Goal: Task Accomplishment & Management: Use online tool/utility

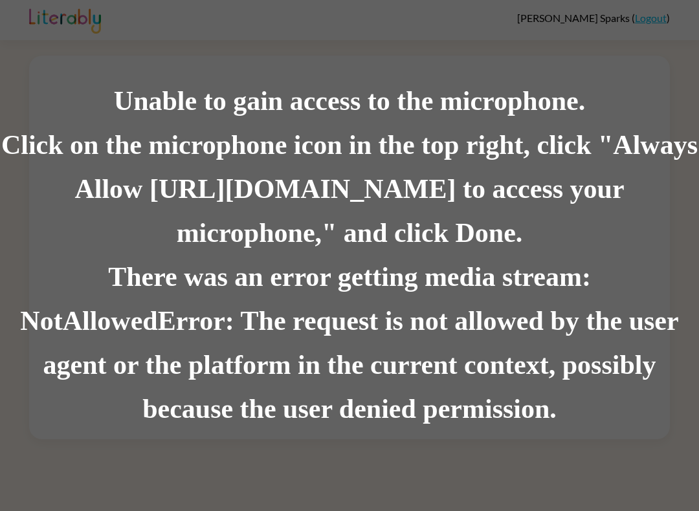
click at [607, 305] on div "There was an error getting media stream: NotAllowedError: The request is not al…" at bounding box center [349, 344] width 699 height 176
click at [386, 378] on div "There was an error getting media stream: NotAllowedError: The request is not al…" at bounding box center [349, 344] width 699 height 176
click at [348, 348] on div "There was an error getting media stream: NotAllowedError: The request is not al…" at bounding box center [349, 344] width 699 height 176
click at [630, 22] on div "Unable to gain access to the microphone. Click on the microphone icon in the to…" at bounding box center [349, 255] width 699 height 511
click at [19, 167] on div "Click on the microphone icon in the top right, click "Always Allow [URL][DOMAIN…" at bounding box center [349, 190] width 699 height 132
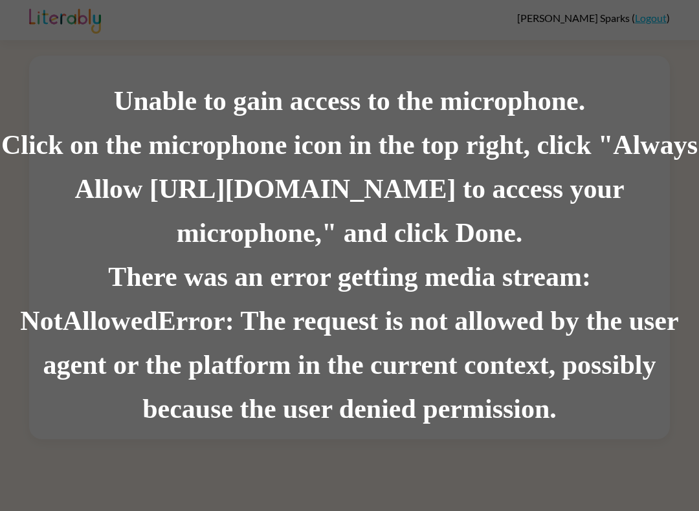
click at [18, 166] on div "Click on the microphone icon in the top right, click "Always Allow [URL][DOMAIN…" at bounding box center [349, 190] width 699 height 132
click at [142, 118] on div "Unable to gain access to the microphone." at bounding box center [349, 102] width 699 height 44
click at [631, 368] on div "There was an error getting media stream: NotAllowedError: The request is not al…" at bounding box center [349, 344] width 699 height 176
click at [289, 230] on div "Click on the microphone icon in the top right, click "Always Allow [URL][DOMAIN…" at bounding box center [349, 190] width 699 height 132
click at [688, 78] on div "Unable to gain access to the microphone. Click on the microphone icon in the to…" at bounding box center [349, 255] width 699 height 511
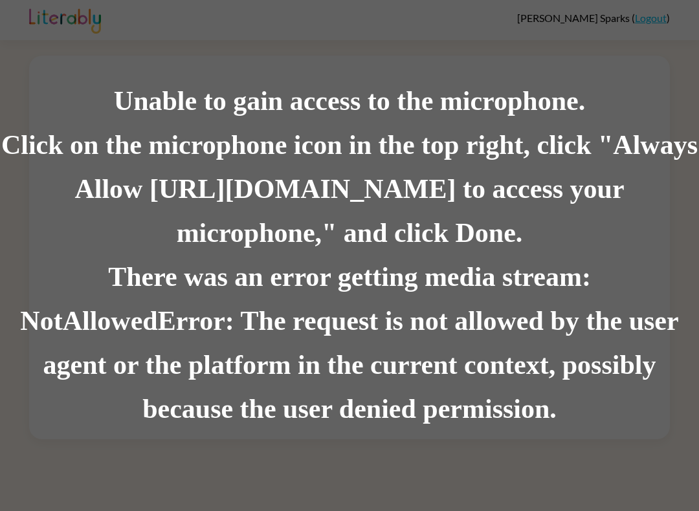
click at [50, 139] on div "Click on the microphone icon in the top right, click "Always Allow [URL][DOMAIN…" at bounding box center [349, 190] width 699 height 132
click at [520, 447] on div "Unable to gain access to the microphone. Click on the microphone icon in the to…" at bounding box center [349, 255] width 699 height 511
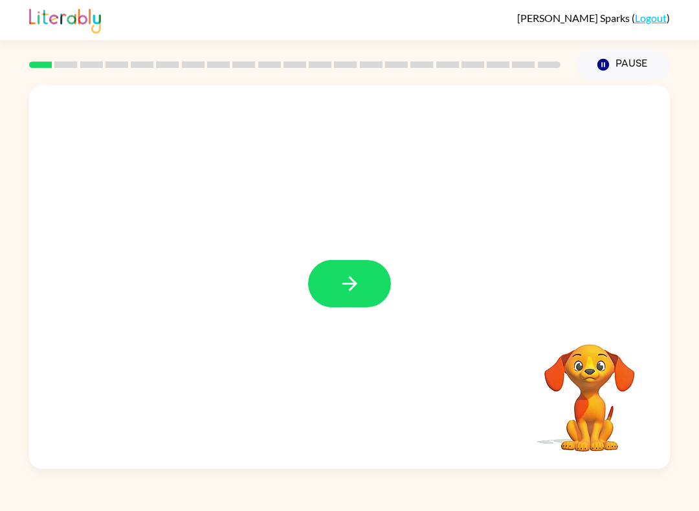
click at [357, 300] on button "button" at bounding box center [349, 283] width 83 height 47
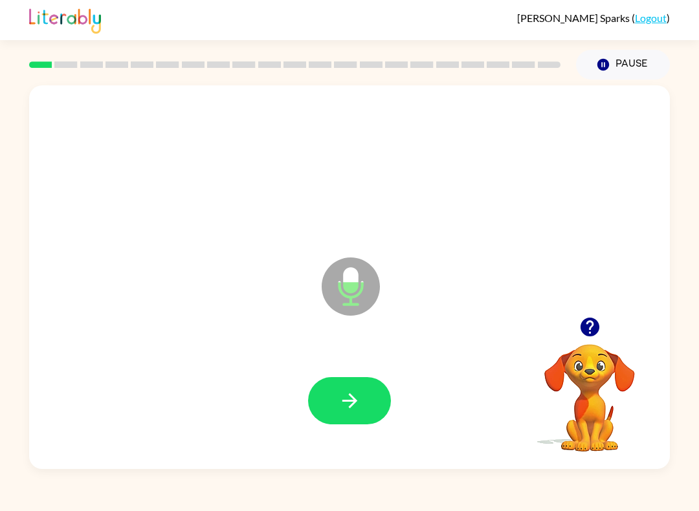
click at [351, 280] on icon "Microphone The Microphone is here when it is your turn to talk" at bounding box center [416, 302] width 194 height 97
click at [621, 411] on video "Your browser must support playing .mp4 files to use Literably. Please try using…" at bounding box center [589, 388] width 129 height 129
click at [587, 330] on icon "button" at bounding box center [589, 327] width 19 height 19
click at [360, 394] on icon "button" at bounding box center [350, 401] width 23 height 23
click at [352, 408] on icon "button" at bounding box center [350, 401] width 23 height 23
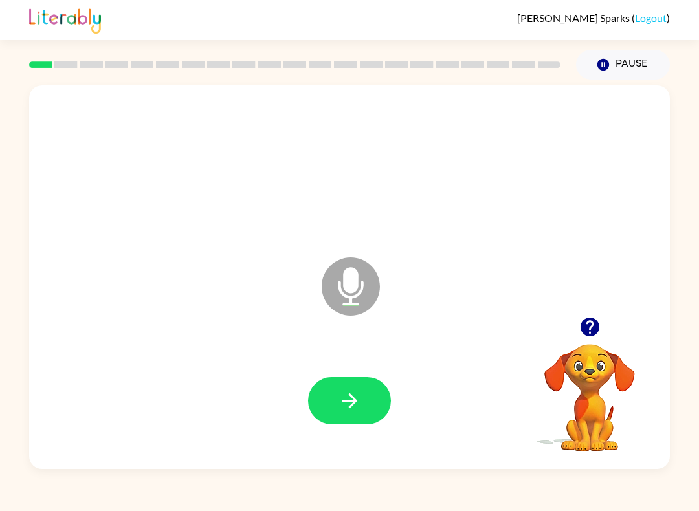
click at [370, 399] on button "button" at bounding box center [349, 400] width 83 height 47
click at [355, 396] on icon "button" at bounding box center [350, 401] width 23 height 23
click at [369, 418] on button "button" at bounding box center [349, 400] width 83 height 47
click at [366, 405] on button "button" at bounding box center [349, 400] width 83 height 47
click at [368, 403] on button "button" at bounding box center [349, 400] width 83 height 47
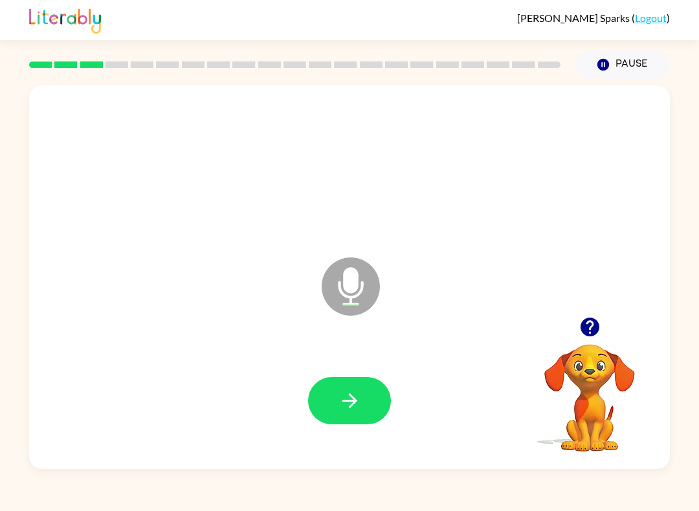
click at [385, 386] on button "button" at bounding box center [349, 400] width 83 height 47
click at [375, 401] on button "button" at bounding box center [349, 400] width 83 height 47
click at [391, 386] on div at bounding box center [349, 401] width 615 height 111
click at [379, 403] on button "button" at bounding box center [349, 400] width 83 height 47
click at [363, 401] on button "button" at bounding box center [349, 400] width 83 height 47
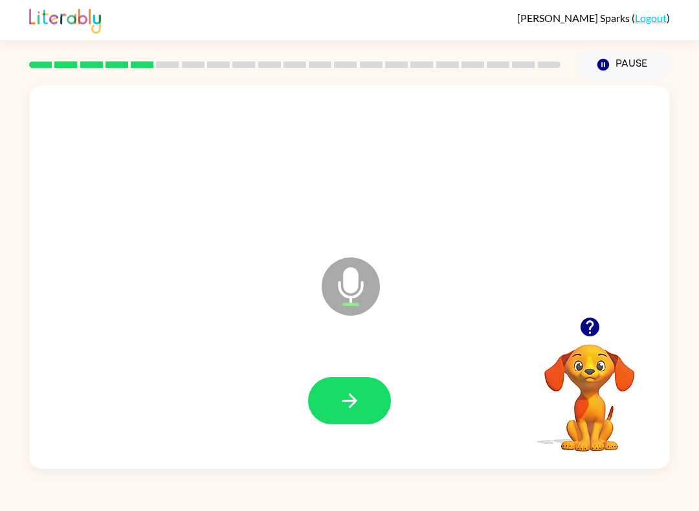
click at [374, 400] on button "button" at bounding box center [349, 400] width 83 height 47
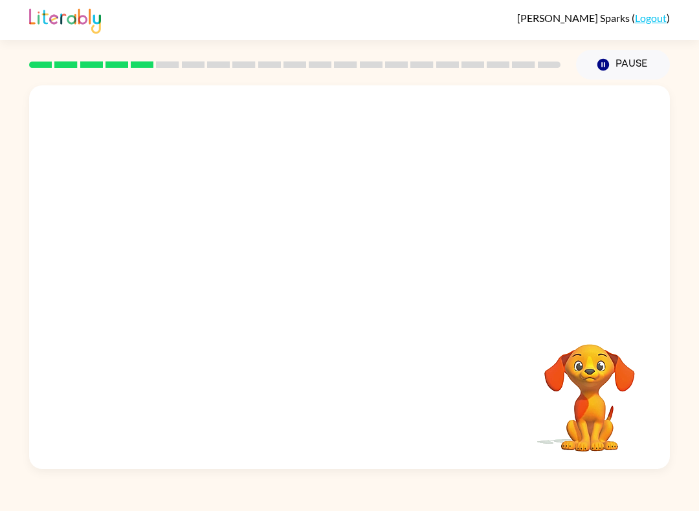
click at [587, 380] on video "Your browser must support playing .mp4 files to use Literably. Please try using…" at bounding box center [589, 388] width 129 height 129
click at [605, 66] on icon "button" at bounding box center [604, 65] width 12 height 12
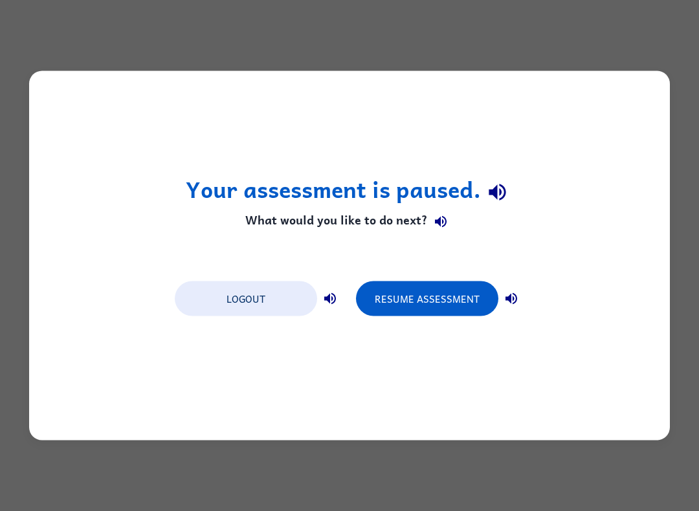
click at [445, 308] on button "Resume Assessment" at bounding box center [427, 299] width 142 height 35
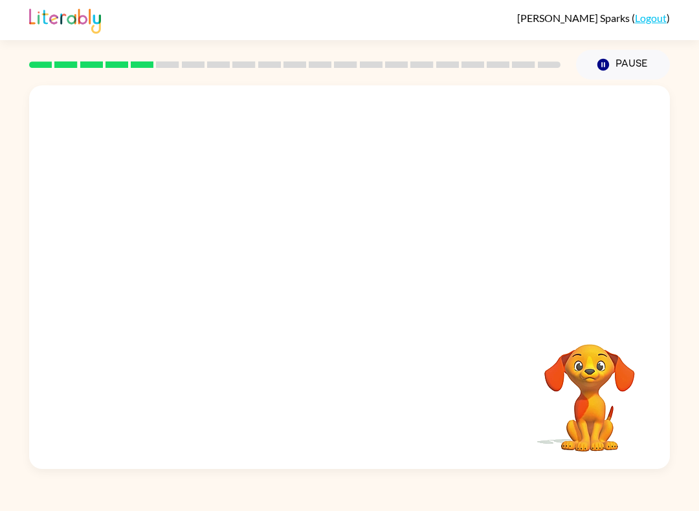
click at [633, 397] on video "Your browser must support playing .mp4 files to use Literably. Please try using…" at bounding box center [589, 388] width 129 height 129
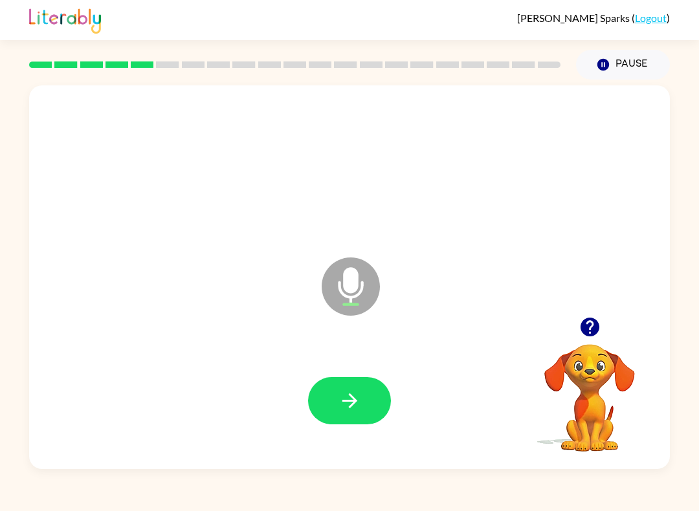
click at [369, 399] on button "button" at bounding box center [349, 400] width 83 height 47
click at [383, 386] on button "button" at bounding box center [349, 400] width 83 height 47
click at [383, 401] on button "button" at bounding box center [349, 400] width 83 height 47
click at [363, 413] on button "button" at bounding box center [349, 400] width 83 height 47
click at [331, 399] on button "button" at bounding box center [349, 400] width 83 height 47
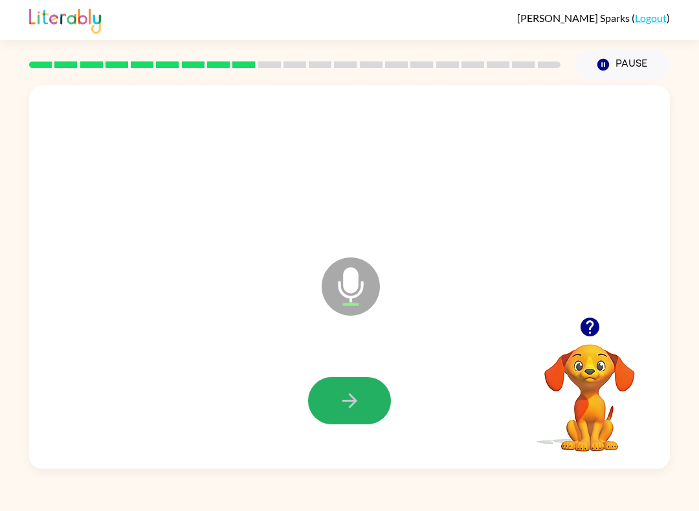
click at [342, 411] on icon "button" at bounding box center [350, 401] width 23 height 23
click at [352, 403] on icon "button" at bounding box center [350, 401] width 23 height 23
click at [372, 406] on button "button" at bounding box center [349, 400] width 83 height 47
click at [381, 395] on button "button" at bounding box center [349, 400] width 83 height 47
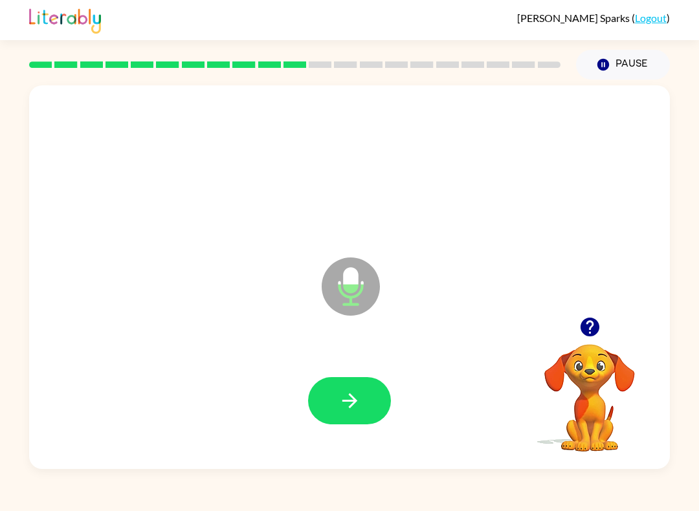
click at [360, 383] on button "button" at bounding box center [349, 400] width 83 height 47
click at [363, 409] on button "button" at bounding box center [349, 400] width 83 height 47
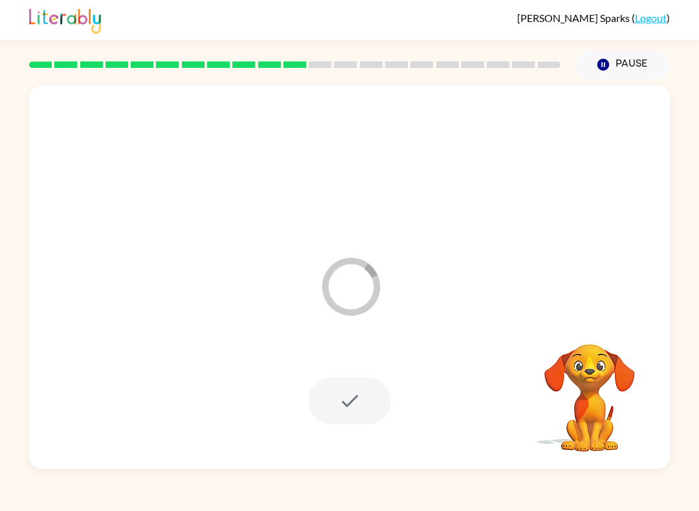
click at [9, 404] on div "Loader Your response is being sent to our graders Your browser must support pla…" at bounding box center [349, 275] width 699 height 390
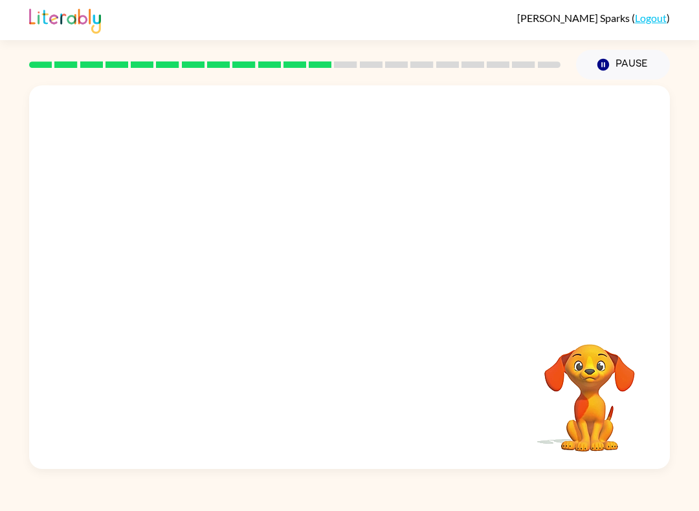
click at [34, 422] on div at bounding box center [349, 277] width 641 height 384
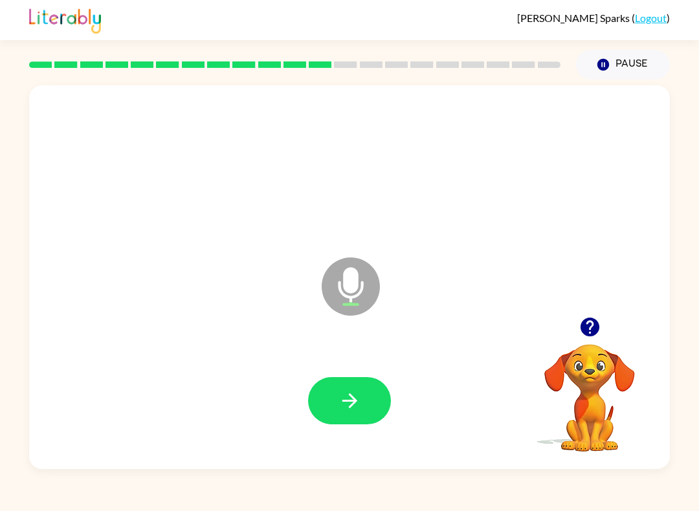
click at [370, 415] on button "button" at bounding box center [349, 400] width 83 height 47
click at [342, 368] on div at bounding box center [349, 401] width 615 height 111
click at [366, 405] on button "button" at bounding box center [349, 400] width 83 height 47
click at [358, 423] on button "button" at bounding box center [349, 400] width 83 height 47
click at [340, 418] on button "button" at bounding box center [349, 400] width 83 height 47
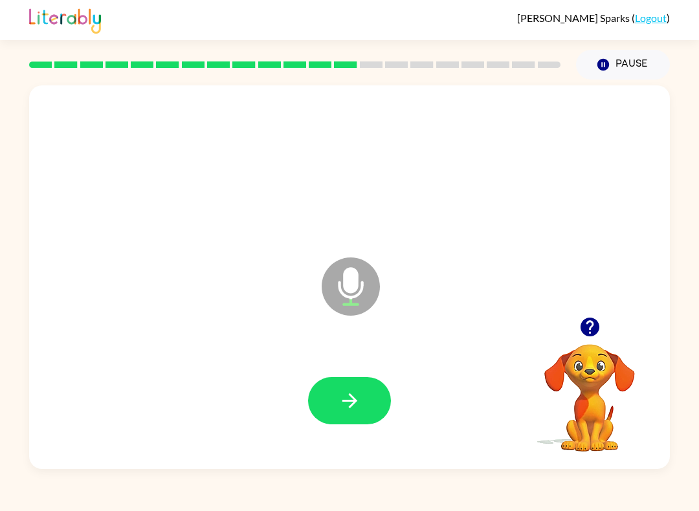
click at [348, 410] on icon "button" at bounding box center [350, 401] width 23 height 23
click at [383, 414] on button "button" at bounding box center [349, 400] width 83 height 47
click at [350, 398] on icon "button" at bounding box center [350, 401] width 23 height 23
click at [373, 416] on button "button" at bounding box center [349, 400] width 83 height 47
click at [384, 415] on button "button" at bounding box center [349, 400] width 83 height 47
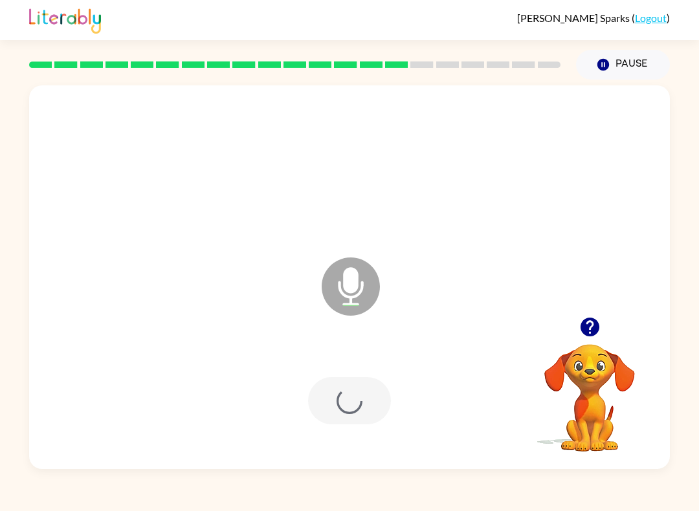
click at [386, 417] on div at bounding box center [349, 400] width 83 height 47
click at [378, 416] on button "button" at bounding box center [349, 400] width 83 height 47
click at [348, 416] on button "button" at bounding box center [349, 400] width 83 height 47
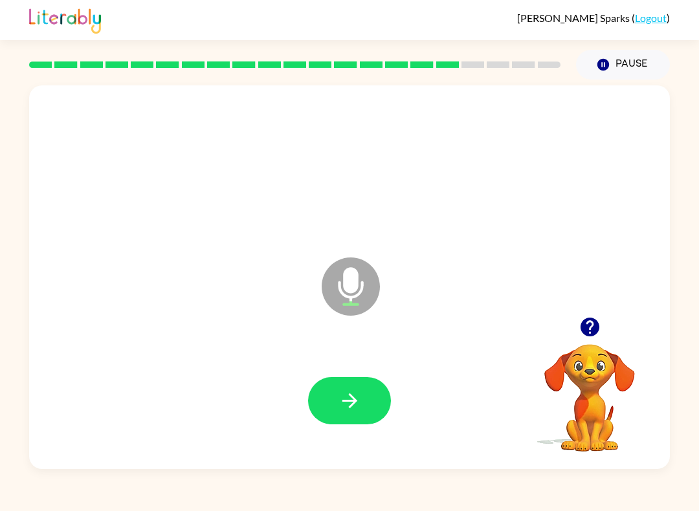
click at [335, 419] on button "button" at bounding box center [349, 400] width 83 height 47
click at [348, 409] on icon "button" at bounding box center [350, 401] width 23 height 23
click at [368, 401] on button "button" at bounding box center [349, 400] width 83 height 47
click at [356, 400] on icon "button" at bounding box center [350, 401] width 23 height 23
click at [359, 408] on icon "button" at bounding box center [350, 401] width 23 height 23
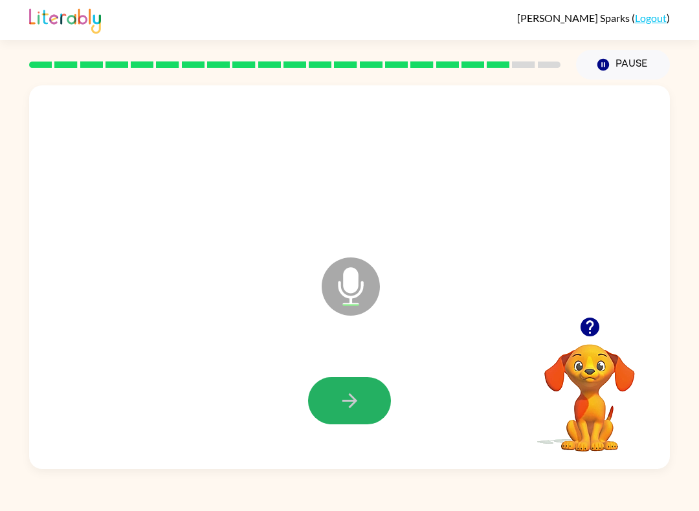
click at [353, 414] on button "button" at bounding box center [349, 400] width 83 height 47
click at [364, 402] on button "button" at bounding box center [349, 400] width 83 height 47
click at [378, 416] on button "button" at bounding box center [349, 400] width 83 height 47
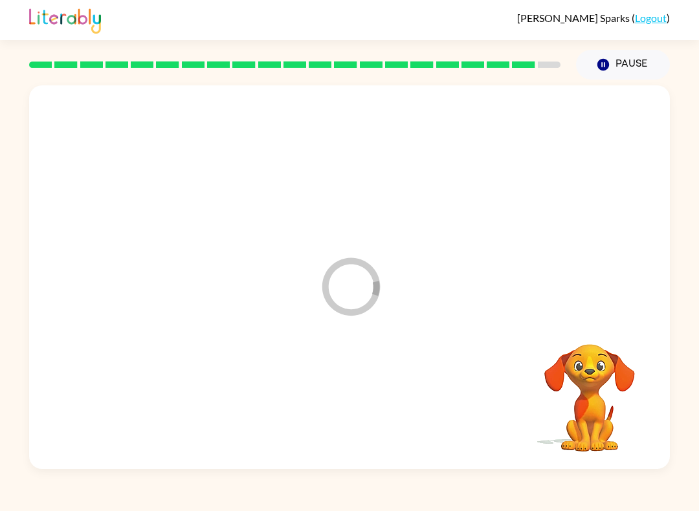
click at [352, 394] on div at bounding box center [349, 401] width 615 height 111
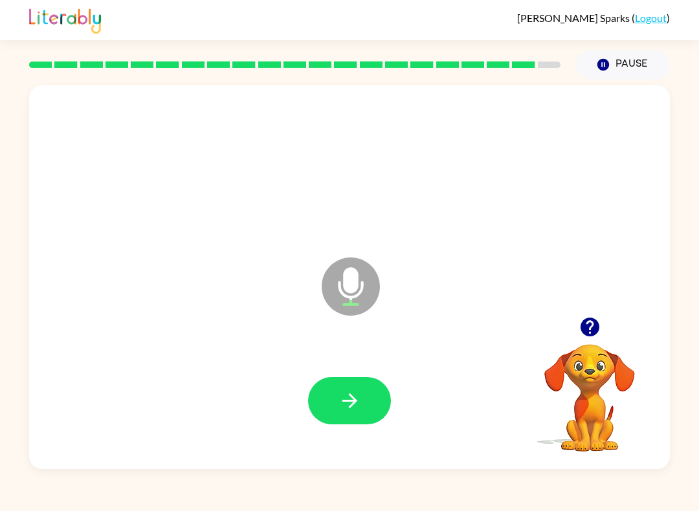
click at [357, 370] on div at bounding box center [349, 401] width 615 height 111
click at [374, 398] on button "button" at bounding box center [349, 400] width 83 height 47
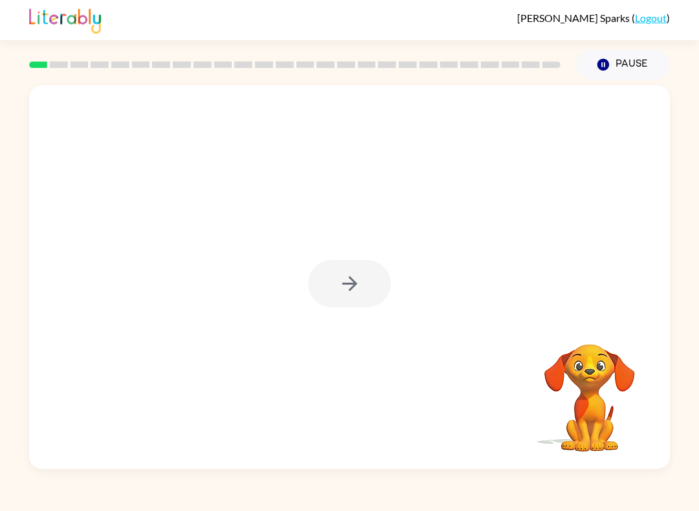
click at [4, 504] on div "[PERSON_NAME] [PERSON_NAME] ( Logout ) Pause Pause Your browser must support pl…" at bounding box center [349, 255] width 699 height 511
click at [349, 289] on icon "button" at bounding box center [350, 284] width 23 height 23
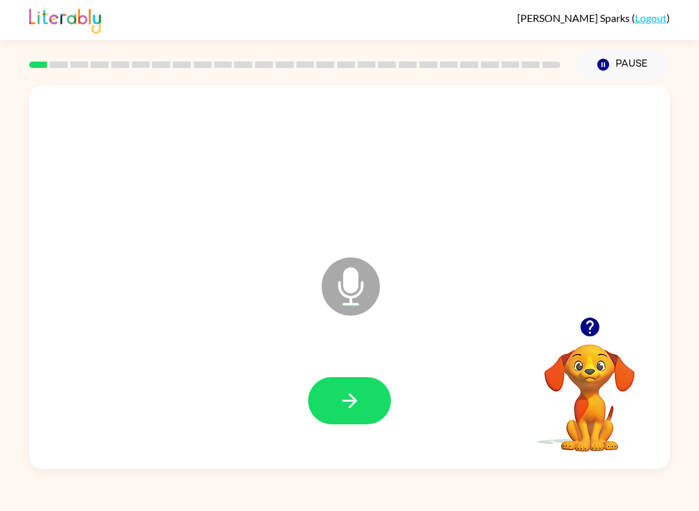
click at [366, 401] on button "button" at bounding box center [349, 400] width 83 height 47
click at [350, 381] on button "button" at bounding box center [349, 400] width 83 height 47
click at [352, 414] on button "button" at bounding box center [349, 400] width 83 height 47
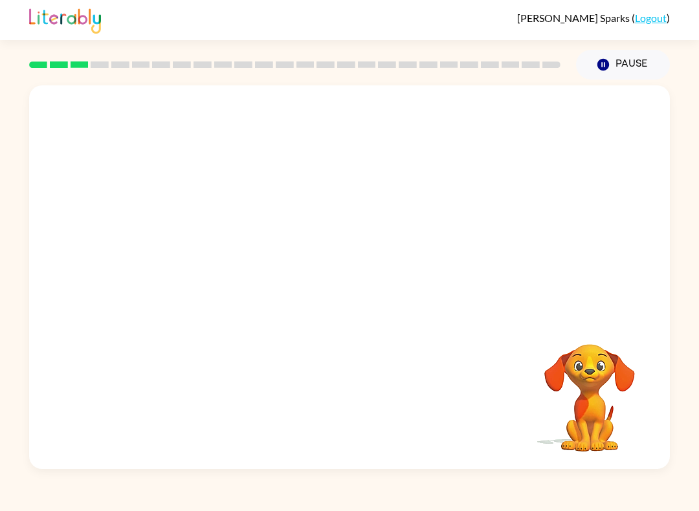
click at [633, 62] on button "Pause Pause" at bounding box center [623, 65] width 94 height 30
click at [640, 73] on button "Pause Pause" at bounding box center [623, 65] width 94 height 30
click at [606, 64] on icon "button" at bounding box center [604, 65] width 12 height 12
click at [633, 76] on button "Pause Pause" at bounding box center [623, 65] width 94 height 30
click at [600, 382] on video "Your browser must support playing .mp4 files to use Literably. Please try using…" at bounding box center [589, 388] width 129 height 129
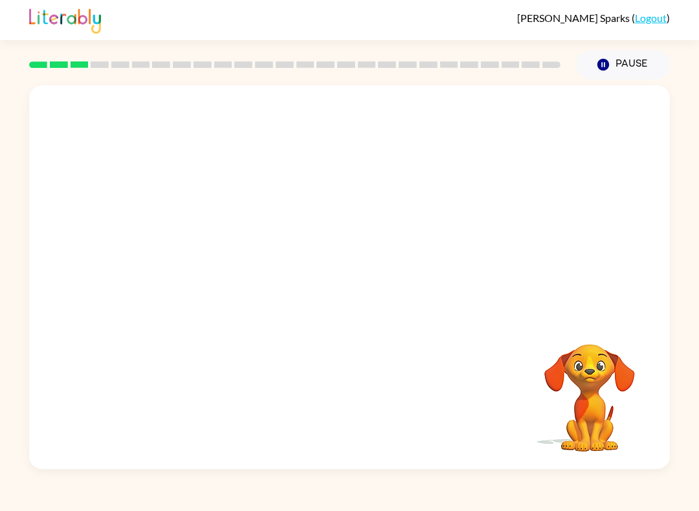
click at [367, 257] on div at bounding box center [349, 201] width 641 height 232
click at [644, 58] on button "Pause Pause" at bounding box center [623, 65] width 94 height 30
click at [642, 56] on button "Pause Pause" at bounding box center [623, 65] width 94 height 30
click at [361, 443] on div "Your browser must support playing .mp4 files to use Literably. Please try using…" at bounding box center [349, 277] width 641 height 384
click at [482, 282] on div at bounding box center [349, 201] width 641 height 232
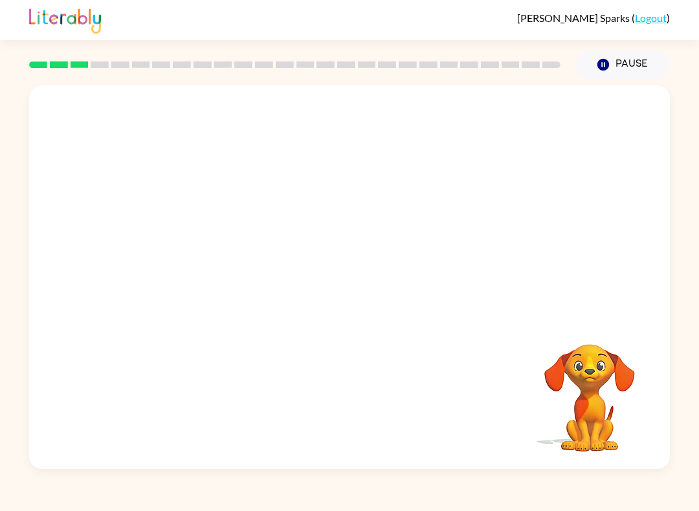
click at [436, 408] on div "Your browser must support playing .mp4 files to use Literably. Please try using…" at bounding box center [349, 277] width 641 height 384
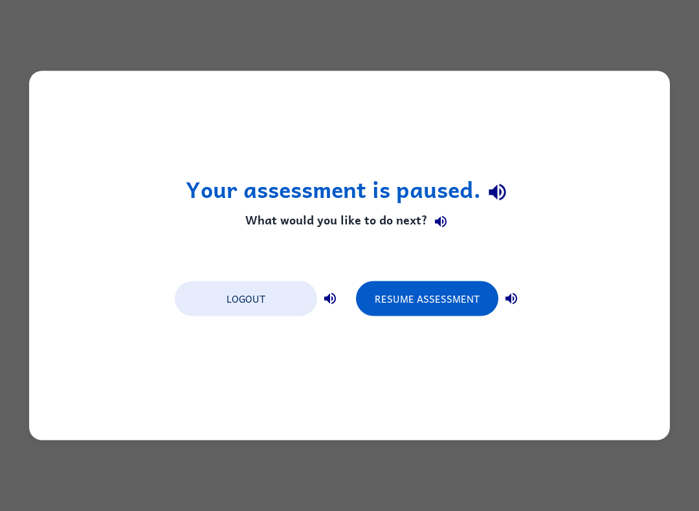
click at [480, 294] on button "Resume Assessment" at bounding box center [427, 299] width 142 height 35
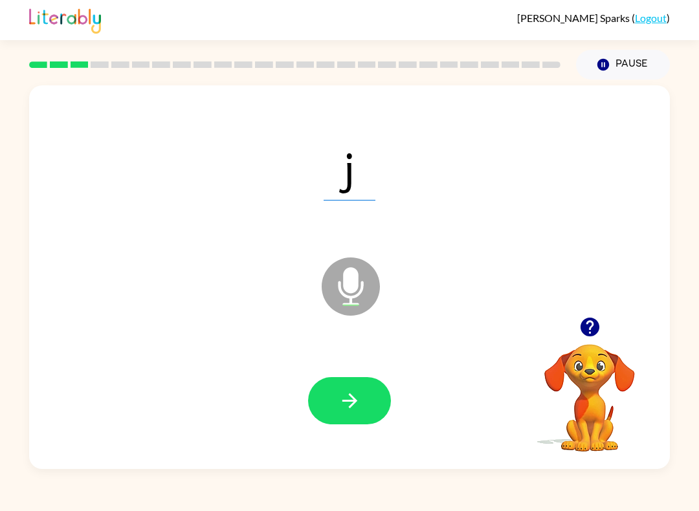
click at [361, 405] on button "button" at bounding box center [349, 400] width 83 height 47
click at [352, 411] on icon "button" at bounding box center [350, 401] width 23 height 23
click at [358, 425] on button "button" at bounding box center [349, 400] width 83 height 47
click at [363, 408] on button "button" at bounding box center [349, 400] width 83 height 47
click at [357, 394] on icon "button" at bounding box center [350, 401] width 23 height 23
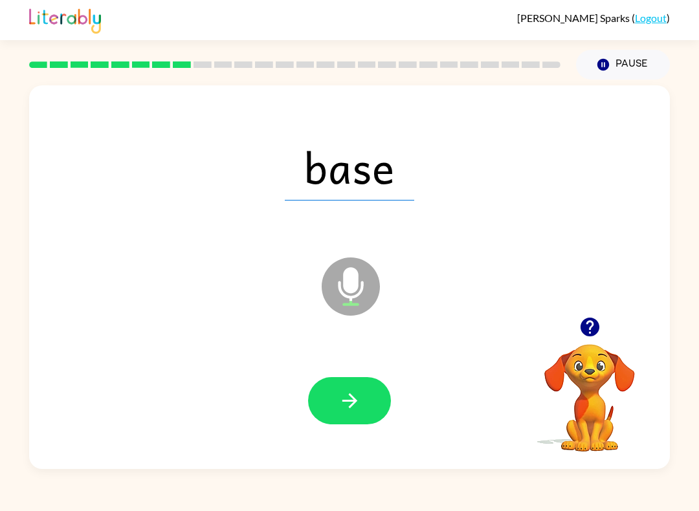
click at [361, 399] on button "button" at bounding box center [349, 400] width 83 height 47
click at [349, 412] on icon "button" at bounding box center [350, 401] width 23 height 23
click at [351, 414] on button "button" at bounding box center [349, 400] width 83 height 47
click at [356, 400] on icon "button" at bounding box center [350, 401] width 23 height 23
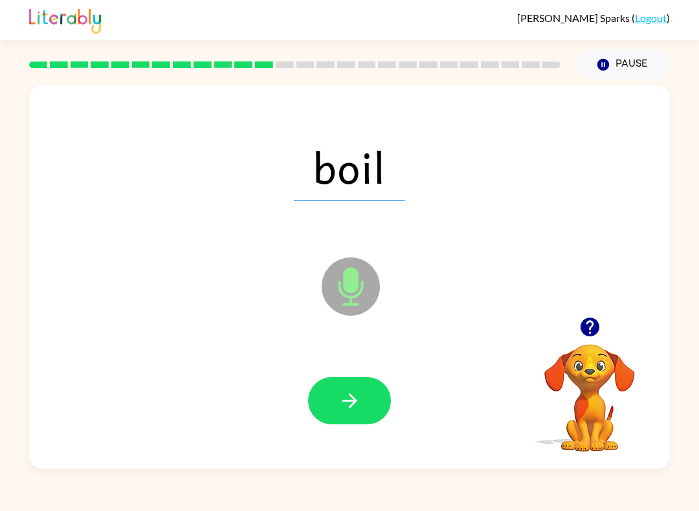
click at [366, 405] on button "button" at bounding box center [349, 400] width 83 height 47
click at [363, 384] on button "button" at bounding box center [349, 400] width 83 height 47
click at [346, 405] on icon "button" at bounding box center [350, 401] width 23 height 23
click at [359, 424] on button "button" at bounding box center [349, 400] width 83 height 47
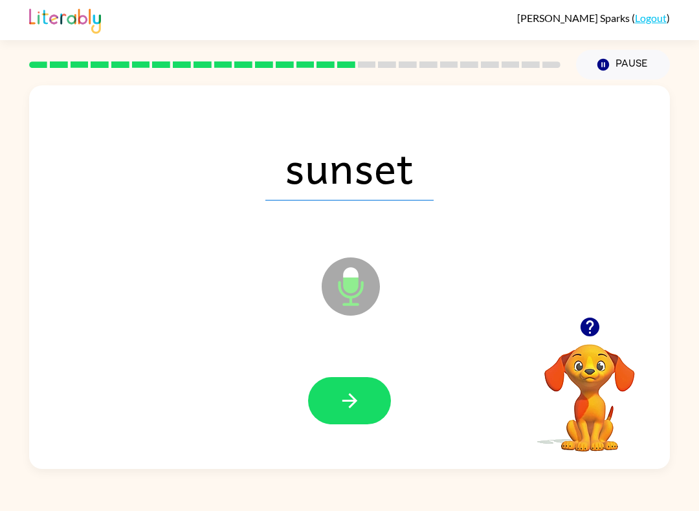
click at [383, 394] on button "button" at bounding box center [349, 400] width 83 height 47
click at [374, 398] on button "button" at bounding box center [349, 400] width 83 height 47
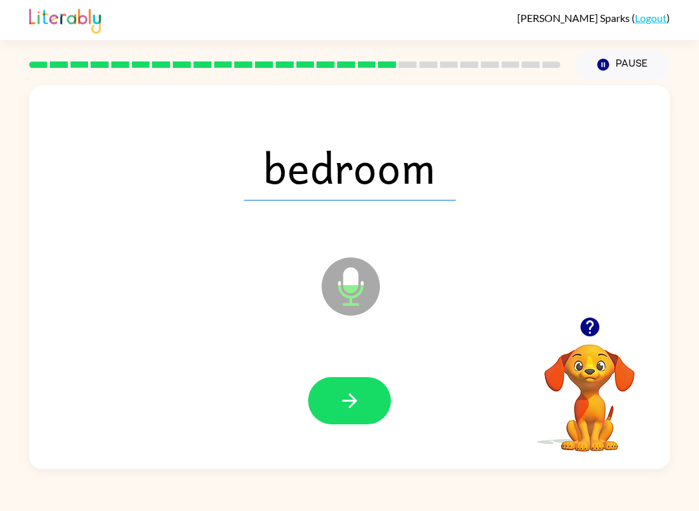
click at [369, 371] on div at bounding box center [349, 401] width 615 height 111
click at [353, 399] on icon "button" at bounding box center [349, 401] width 15 height 15
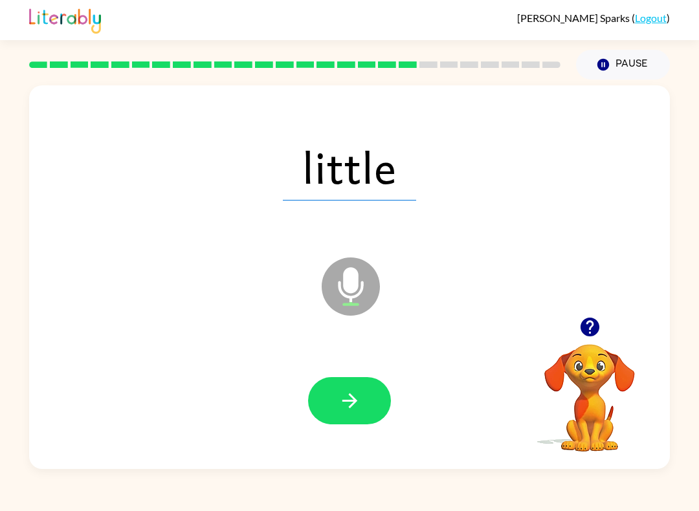
click at [389, 410] on button "button" at bounding box center [349, 400] width 83 height 47
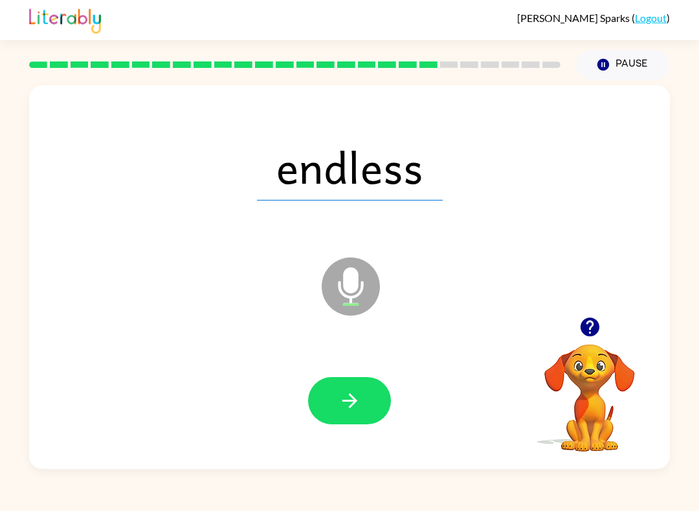
click at [356, 394] on icon "button" at bounding box center [350, 401] width 23 height 23
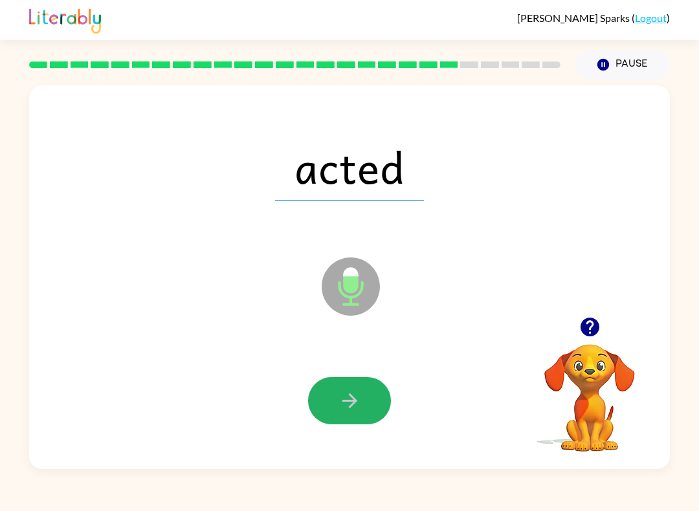
click at [366, 399] on button "button" at bounding box center [349, 400] width 83 height 47
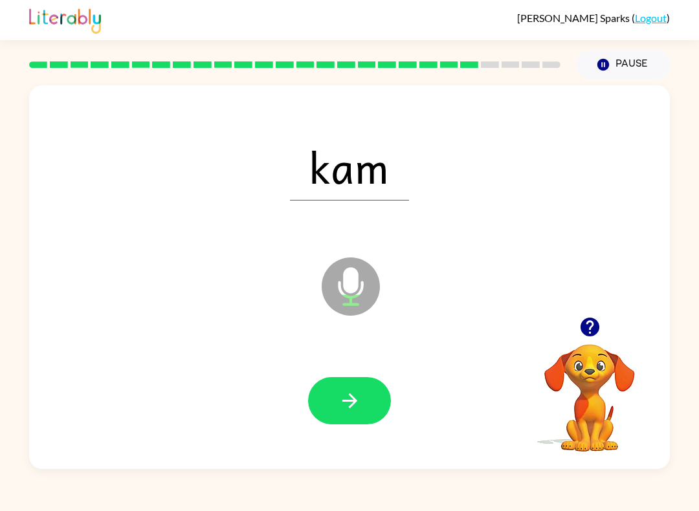
click at [354, 425] on button "button" at bounding box center [349, 400] width 83 height 47
click at [368, 418] on button "button" at bounding box center [349, 400] width 83 height 47
click at [366, 391] on button "button" at bounding box center [349, 400] width 83 height 47
click at [374, 416] on button "button" at bounding box center [349, 400] width 83 height 47
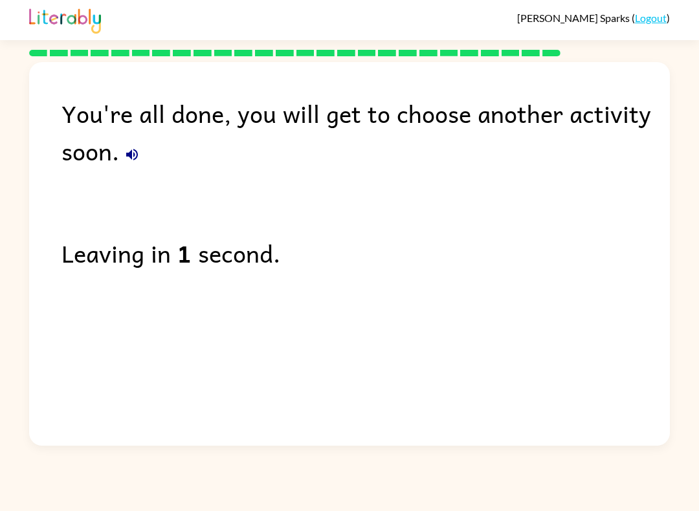
click at [348, 354] on div "You're all done, you will get to choose another activity soon. Leaving in 1 sec…" at bounding box center [349, 250] width 641 height 377
click at [355, 346] on div "You're all done, you will get to choose another activity soon. Leaving in 0 sec…" at bounding box center [349, 250] width 641 height 377
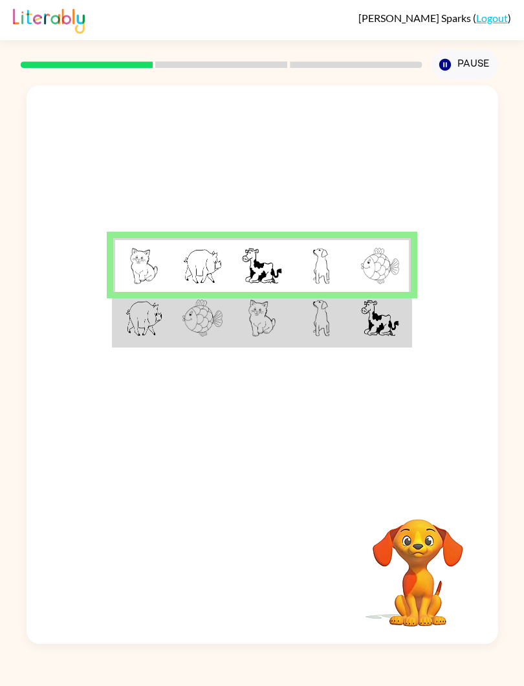
click at [289, 319] on td at bounding box center [262, 319] width 60 height 54
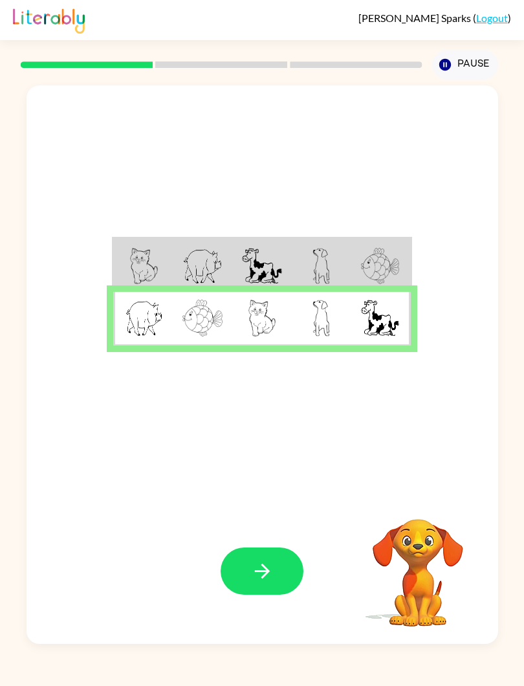
click at [266, 570] on icon "button" at bounding box center [261, 571] width 15 height 15
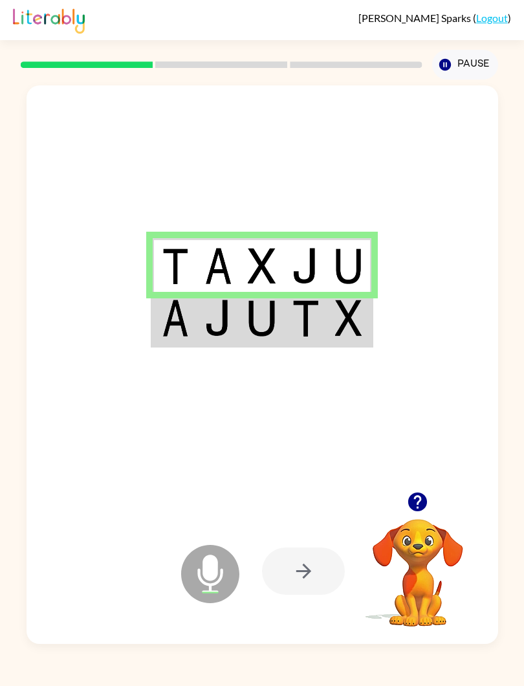
click at [318, 574] on div at bounding box center [303, 571] width 83 height 47
click at [212, 583] on icon at bounding box center [210, 574] width 58 height 58
click at [323, 570] on div at bounding box center [303, 571] width 83 height 47
click at [207, 576] on icon "Microphone The Microphone is here when it is your turn to talk" at bounding box center [275, 590] width 194 height 97
click at [283, 262] on td at bounding box center [262, 265] width 44 height 54
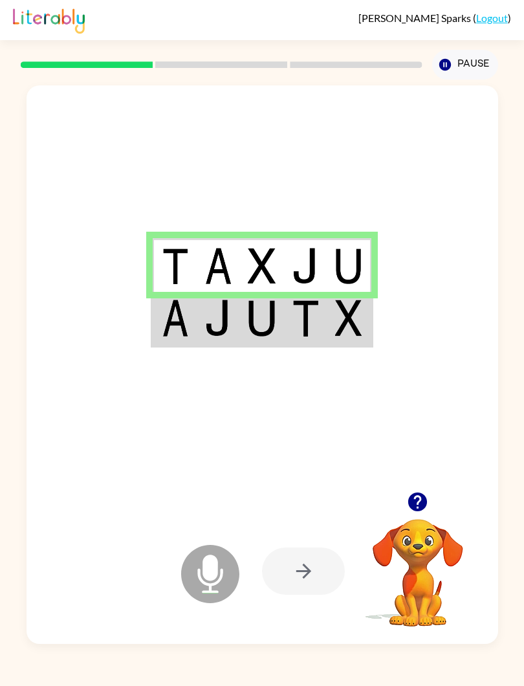
click at [312, 319] on img at bounding box center [306, 318] width 28 height 37
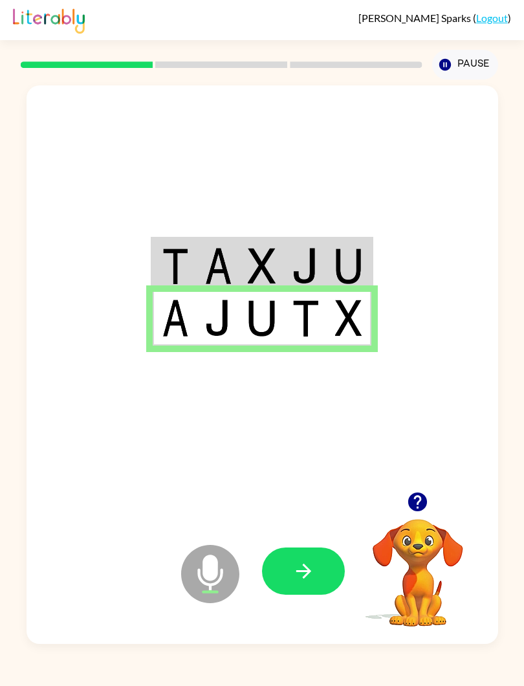
click at [311, 571] on icon "button" at bounding box center [304, 571] width 23 height 23
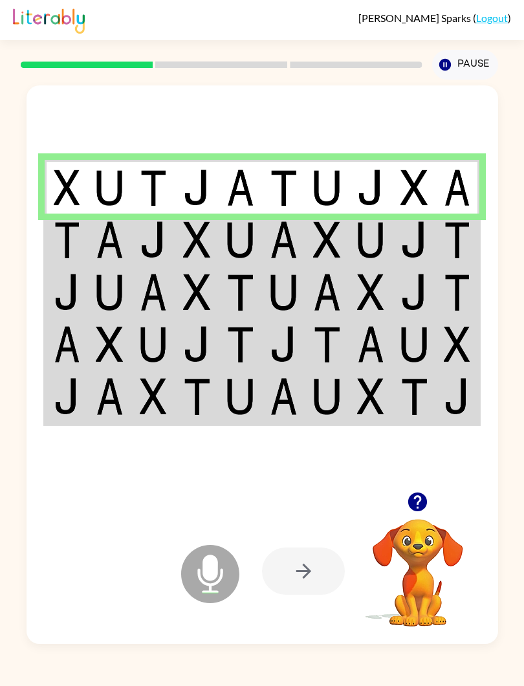
click at [326, 561] on div at bounding box center [303, 571] width 83 height 47
click at [221, 584] on icon at bounding box center [210, 574] width 58 height 58
click at [269, 260] on td at bounding box center [283, 240] width 43 height 52
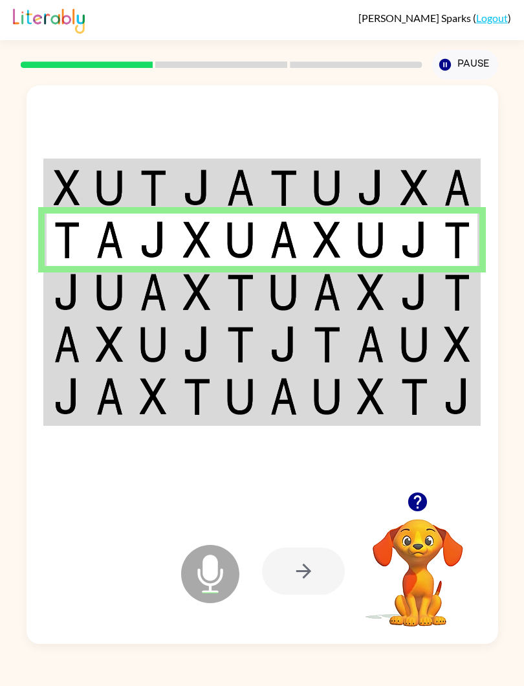
click at [315, 572] on div at bounding box center [303, 571] width 83 height 47
click at [319, 289] on img at bounding box center [327, 292] width 28 height 37
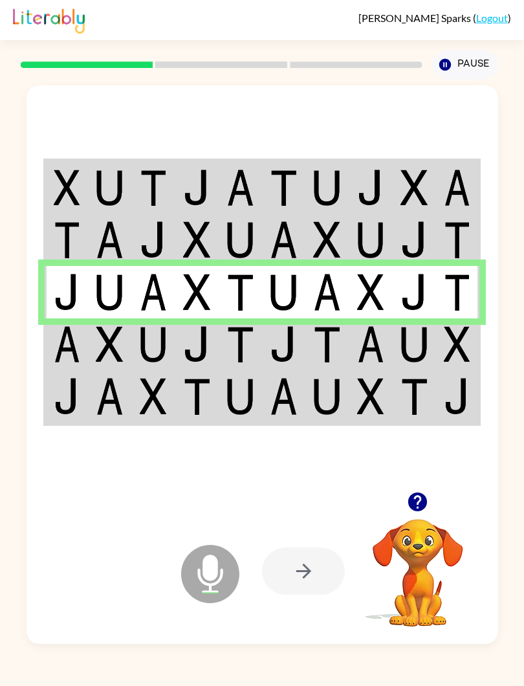
click at [281, 339] on img at bounding box center [284, 344] width 28 height 37
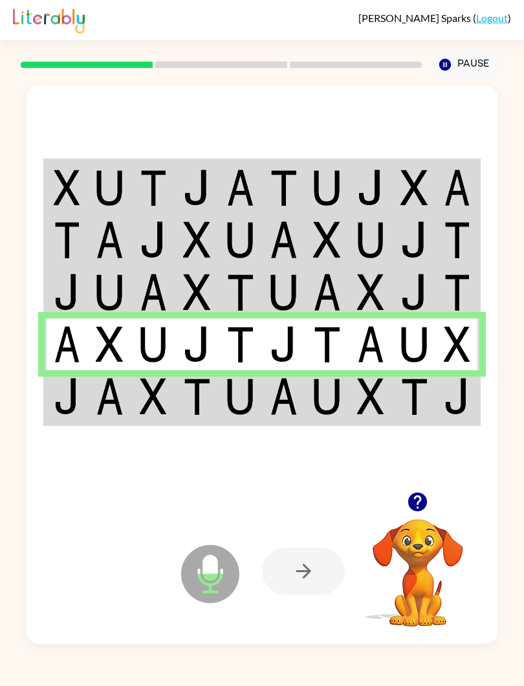
click at [352, 414] on td at bounding box center [370, 397] width 43 height 54
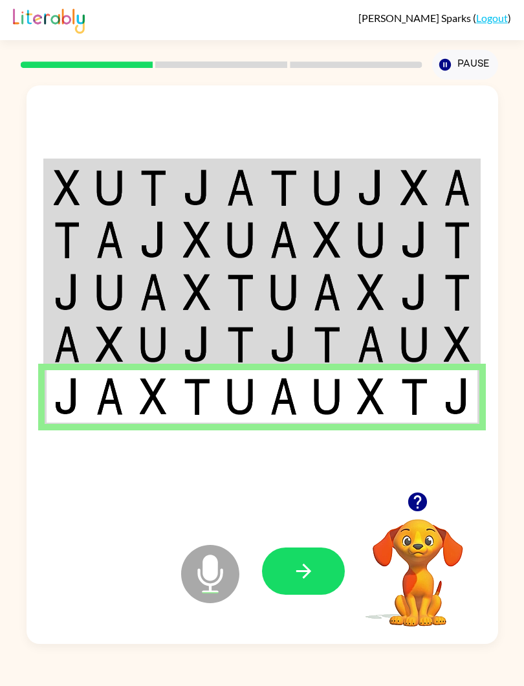
click at [345, 539] on div at bounding box center [315, 571] width 107 height 146
click at [321, 564] on button "button" at bounding box center [303, 571] width 83 height 47
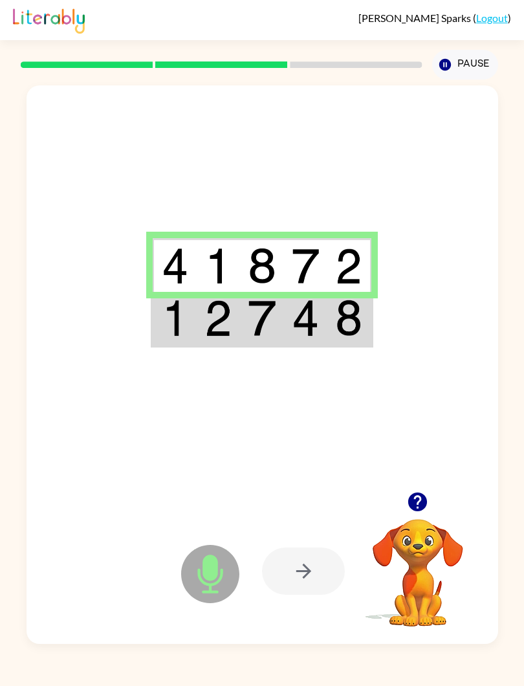
click at [522, 673] on div "[PERSON_NAME] [PERSON_NAME] ( Logout ) Pause Pause Microphone The Microphone is…" at bounding box center [262, 343] width 524 height 686
click at [322, 568] on div at bounding box center [303, 571] width 83 height 47
click at [318, 322] on img at bounding box center [306, 318] width 28 height 37
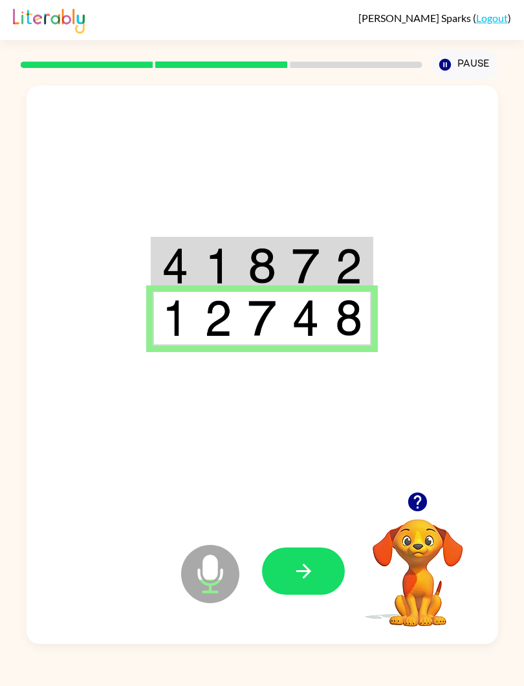
click at [309, 580] on icon "button" at bounding box center [304, 571] width 23 height 23
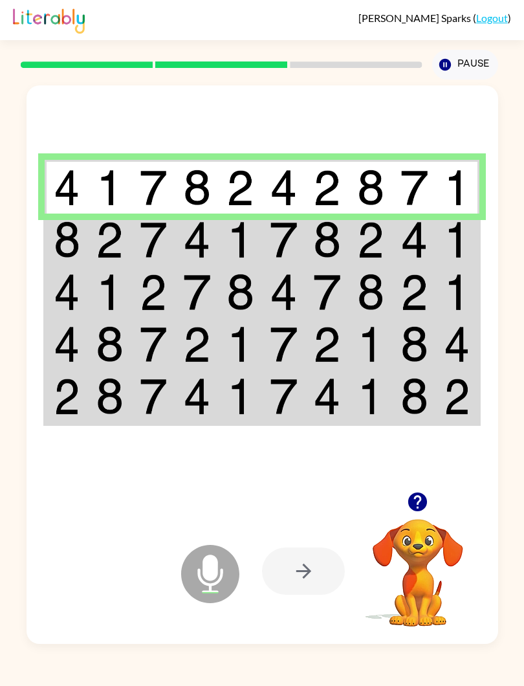
click at [414, 223] on img at bounding box center [415, 239] width 28 height 37
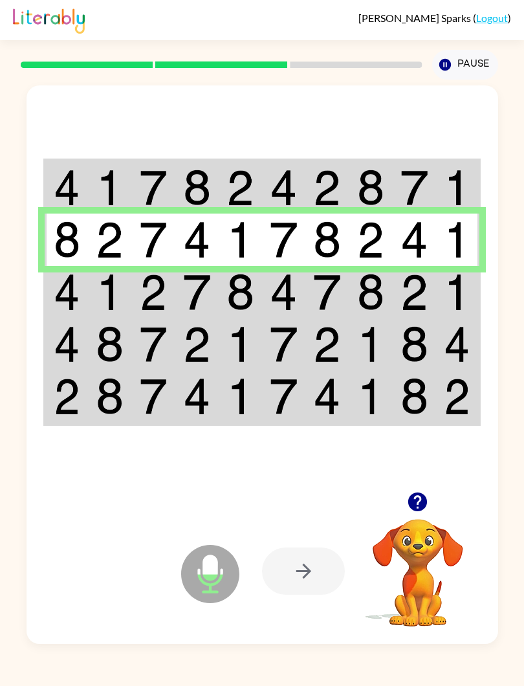
click at [113, 295] on img at bounding box center [110, 292] width 28 height 37
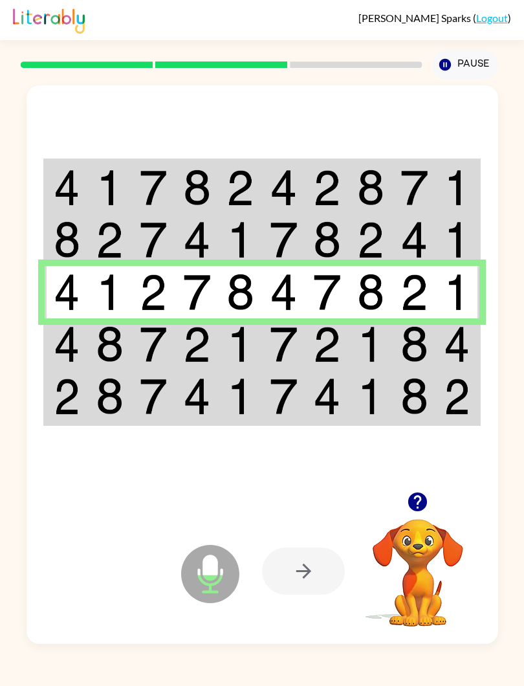
click at [450, 342] on img at bounding box center [457, 344] width 27 height 37
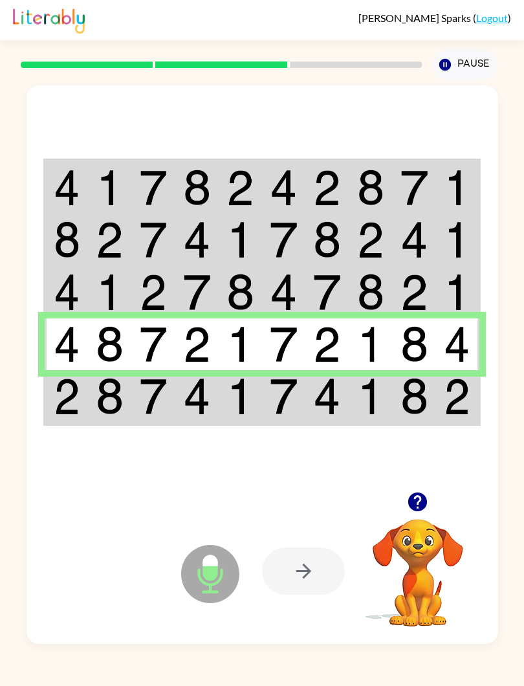
click at [376, 399] on img at bounding box center [371, 396] width 28 height 37
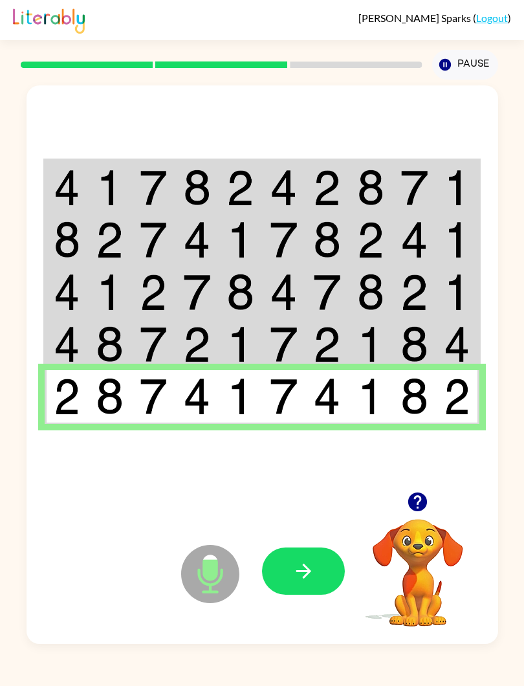
click at [335, 559] on button "button" at bounding box center [303, 571] width 83 height 47
